Goal: Information Seeking & Learning: Learn about a topic

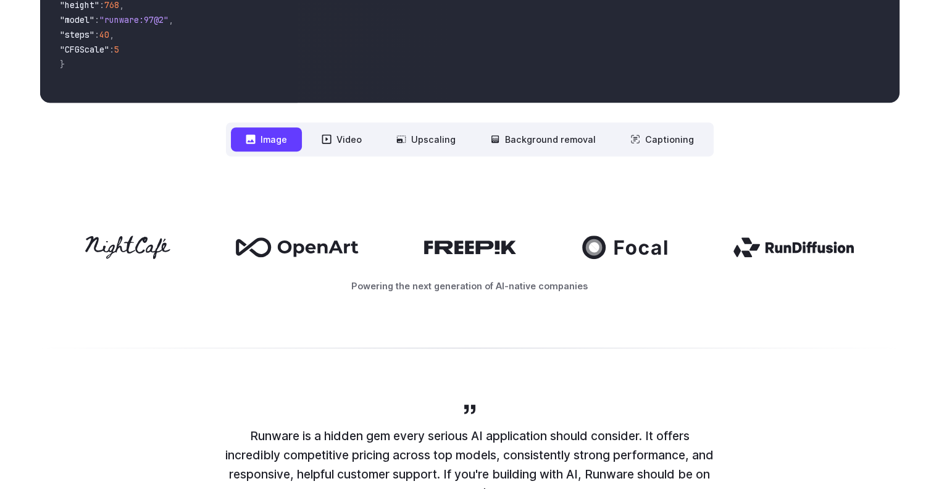
scroll to position [322, 0]
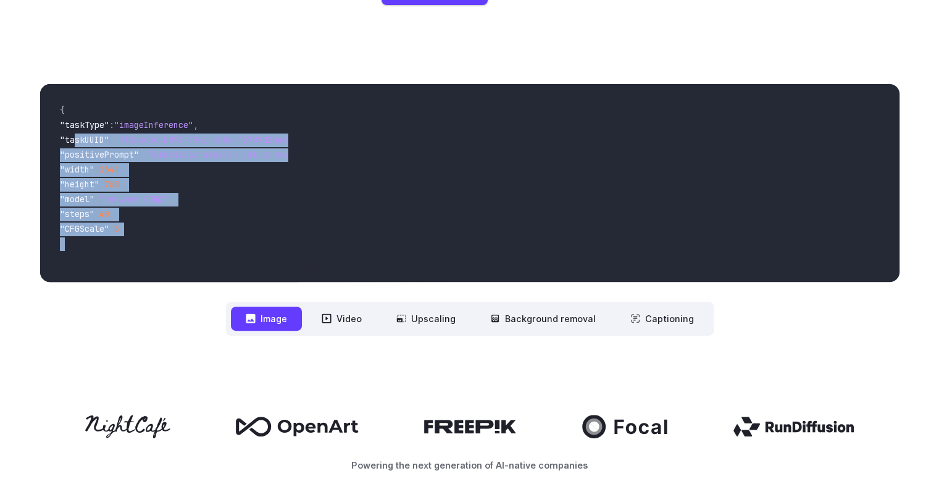
drag, startPoint x: 158, startPoint y: 241, endPoint x: 75, endPoint y: 140, distance: 131.2
click at [75, 140] on code "{ "taskType" : "imageInference" , "taskUUID" : "7f3ebcb6-b897-49e1-b98c-f5789d2…" at bounding box center [169, 183] width 238 height 178
click at [93, 134] on span ""taskUUID"" at bounding box center [84, 139] width 49 height 11
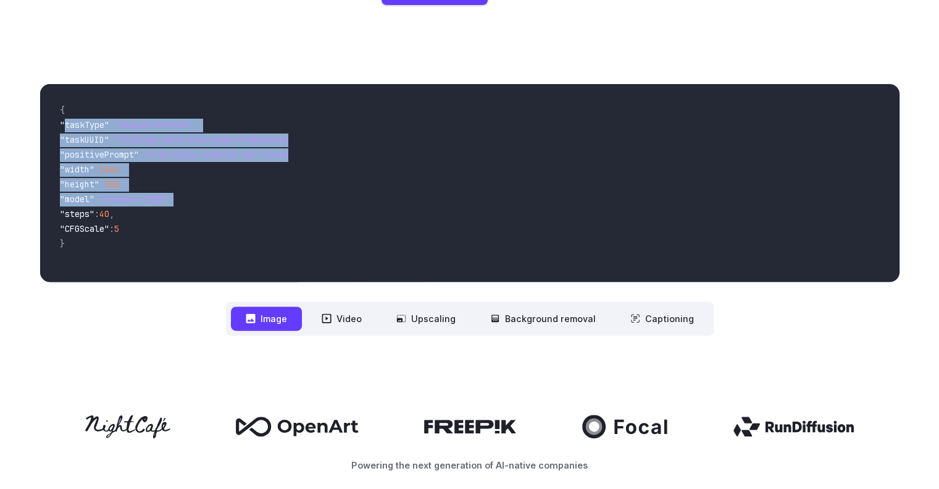
drag, startPoint x: 64, startPoint y: 123, endPoint x: 200, endPoint y: 195, distance: 153.6
click at [200, 195] on code "{ "taskType" : "imageInference" , "taskUUID" : "7f3ebcb6-b897-49e1-b98c-f5789d2…" at bounding box center [169, 183] width 238 height 178
click at [353, 308] on button "Video" at bounding box center [342, 318] width 70 height 24
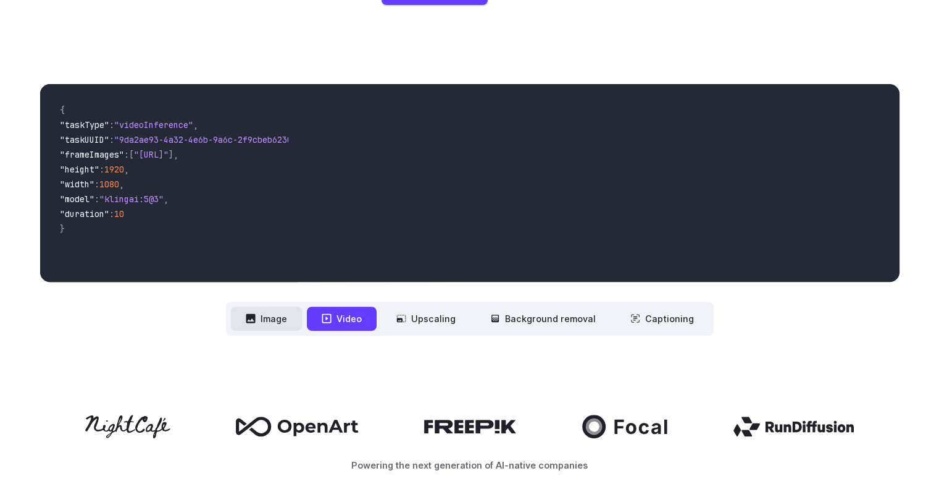
click at [288, 315] on button "Image" at bounding box center [266, 318] width 71 height 24
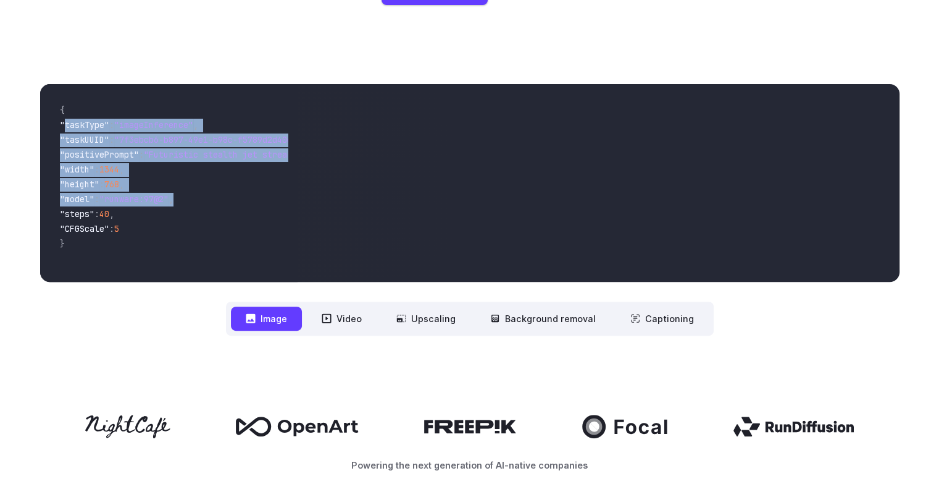
drag, startPoint x: 165, startPoint y: 225, endPoint x: 39, endPoint y: 135, distance: 154.6
click at [39, 135] on div "**********" at bounding box center [469, 209] width 889 height 251
copy code ""taskUUID" : "7f3ebcb6-b897-49e1-b98c-f5789d2d40d7" , "positivePrompt" : "Futur…"
